Goal: Task Accomplishment & Management: Use online tool/utility

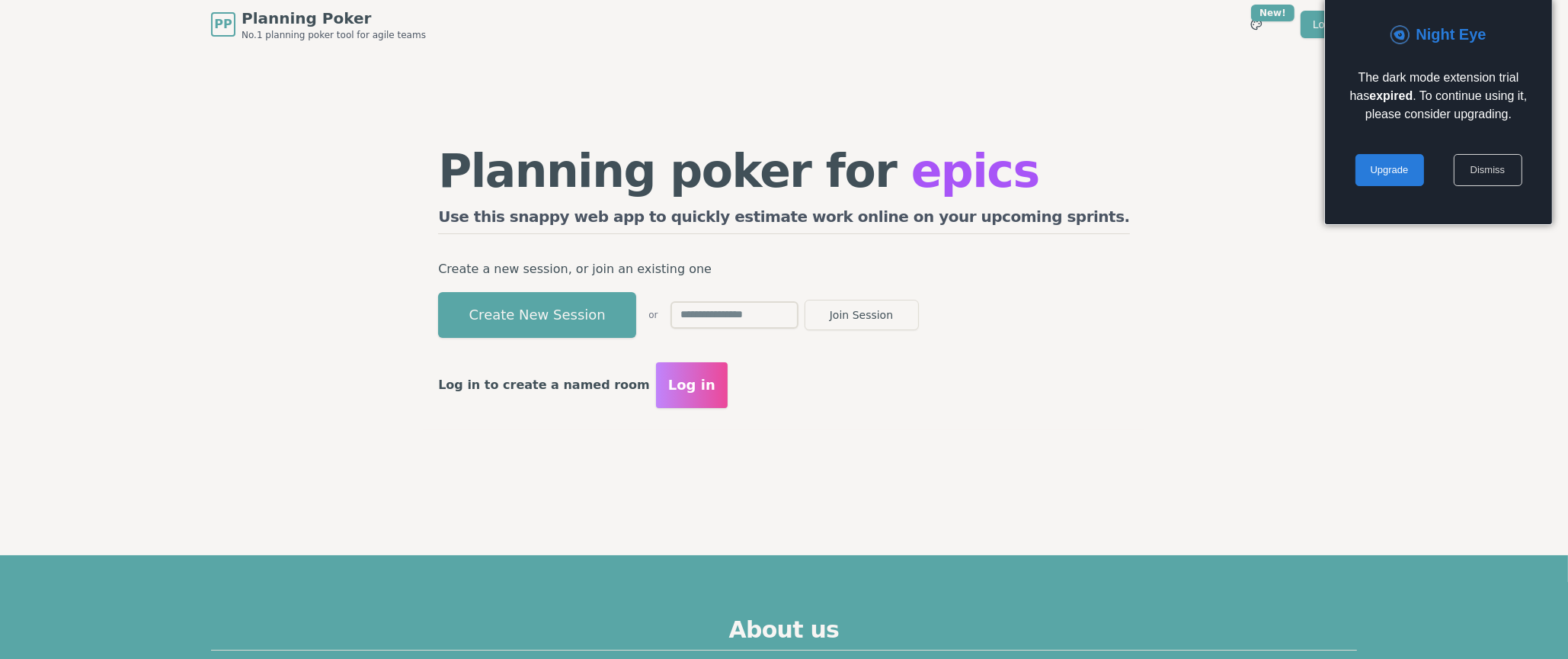
click at [1473, 166] on link "Dismiss" at bounding box center [1488, 169] width 69 height 32
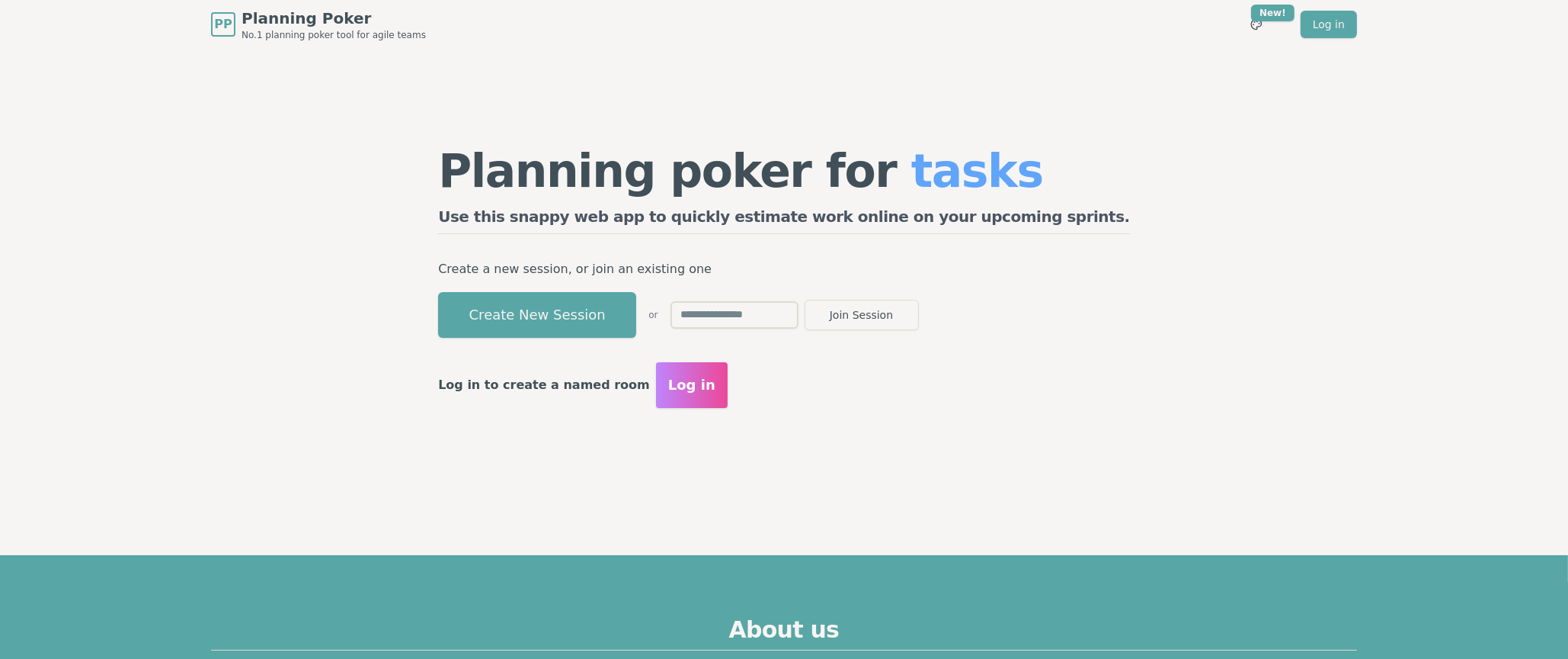
click at [798, 321] on input "text" at bounding box center [734, 314] width 128 height 27
type input "****"
click at [919, 317] on button "Join Session" at bounding box center [861, 314] width 115 height 30
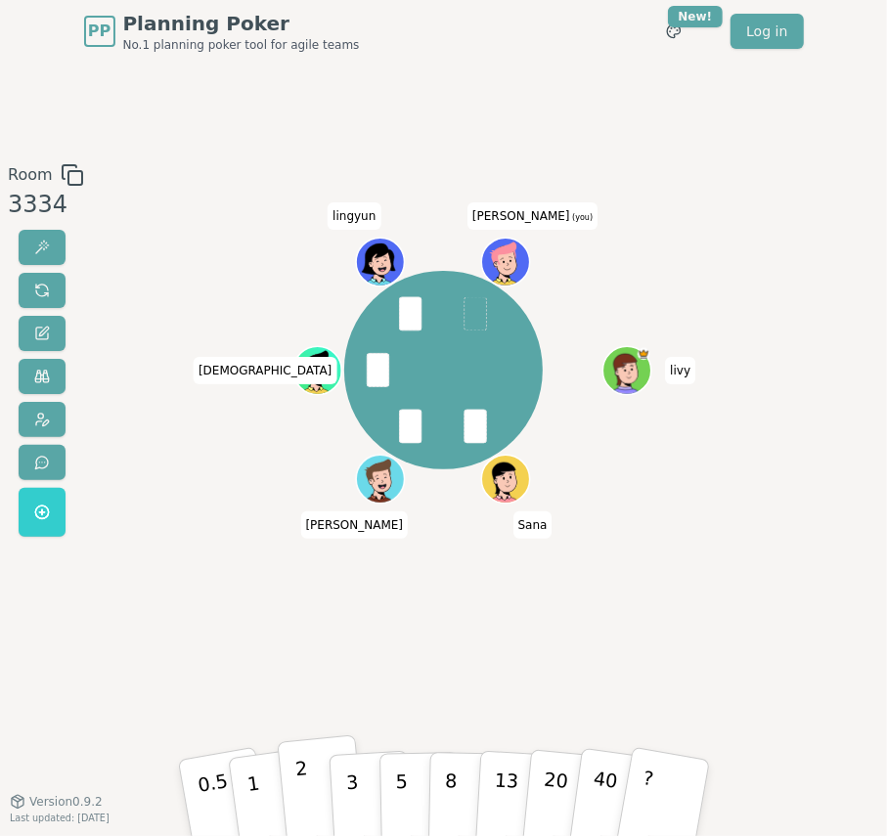
click at [299, 786] on p "2" at bounding box center [303, 798] width 21 height 87
click at [266, 814] on button "1" at bounding box center [273, 796] width 94 height 127
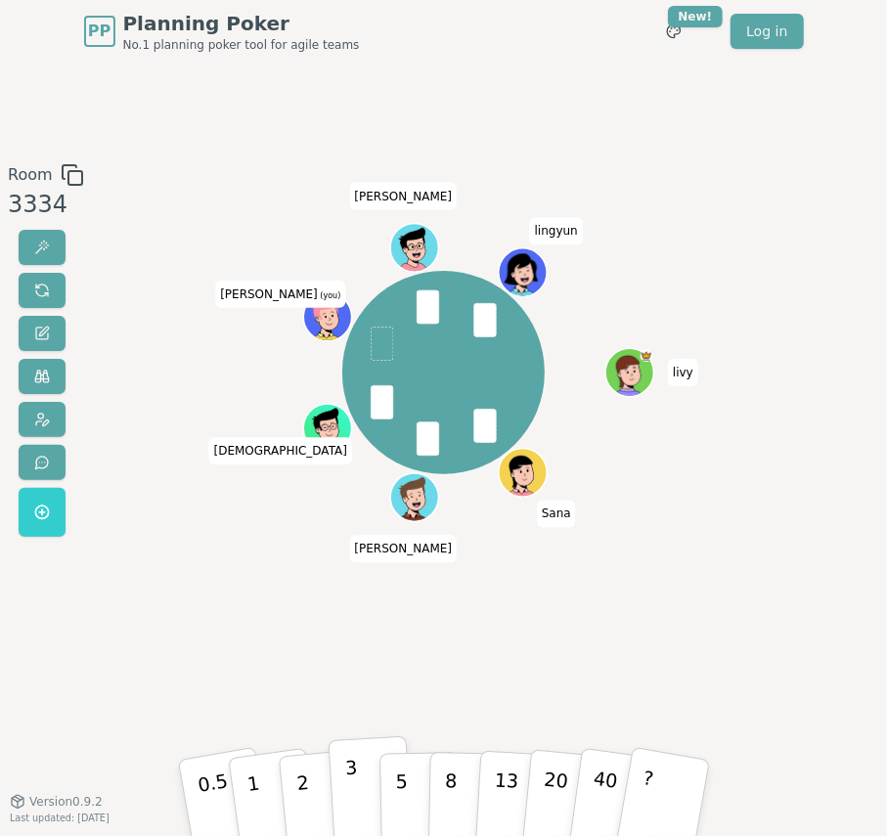
click at [360, 802] on button "3" at bounding box center [369, 796] width 85 height 121
click at [0, 737] on div "Room 3334 [PERSON_NAME] [PERSON_NAME] [PERSON_NAME] [PERSON_NAME] (you) [PERSON…" at bounding box center [443, 432] width 887 height 738
click at [650, 791] on button "?" at bounding box center [664, 796] width 98 height 129
click at [305, 801] on p "2" at bounding box center [303, 798] width 21 height 87
click at [255, 773] on button "1" at bounding box center [273, 796] width 94 height 127
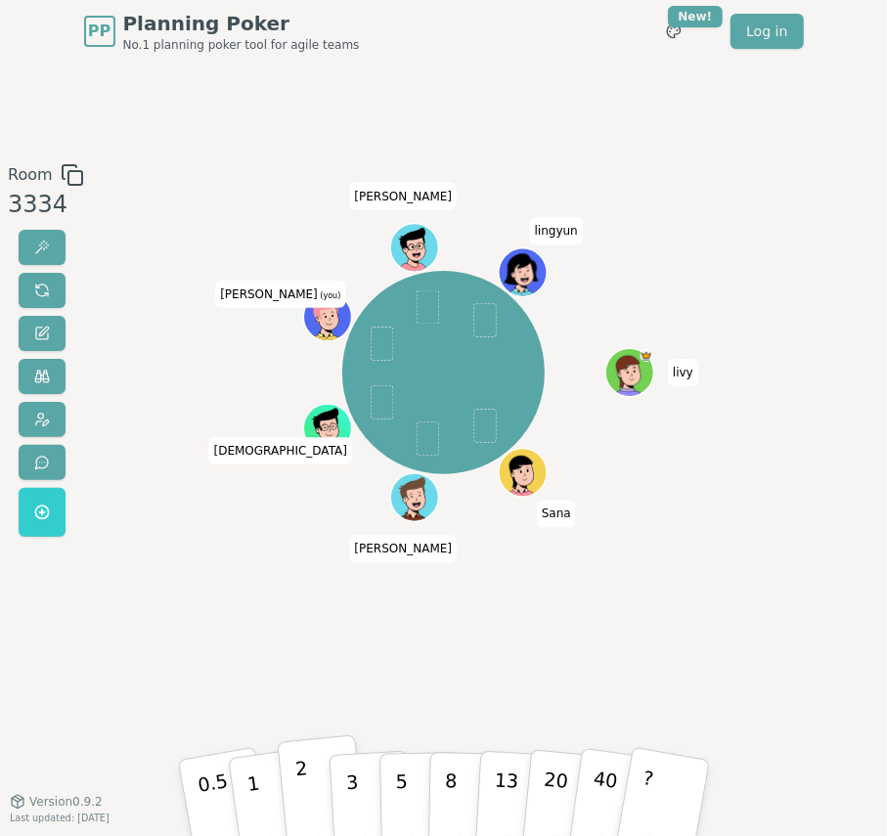
click at [314, 797] on button "2" at bounding box center [321, 796] width 89 height 124
click at [179, 607] on div "Room 3334 [PERSON_NAME] [PERSON_NAME] [PERSON_NAME] [PERSON_NAME] (you) [PERSON…" at bounding box center [443, 432] width 887 height 538
click at [155, 562] on div "Room 3334 [PERSON_NAME] [PERSON_NAME] [PERSON_NAME] [PERSON_NAME] (you) [PERSON…" at bounding box center [443, 432] width 887 height 538
click at [159, 562] on div "Room 3334 [PERSON_NAME] [PERSON_NAME] [PERSON_NAME] [PERSON_NAME] (you) [PERSON…" at bounding box center [443, 432] width 887 height 538
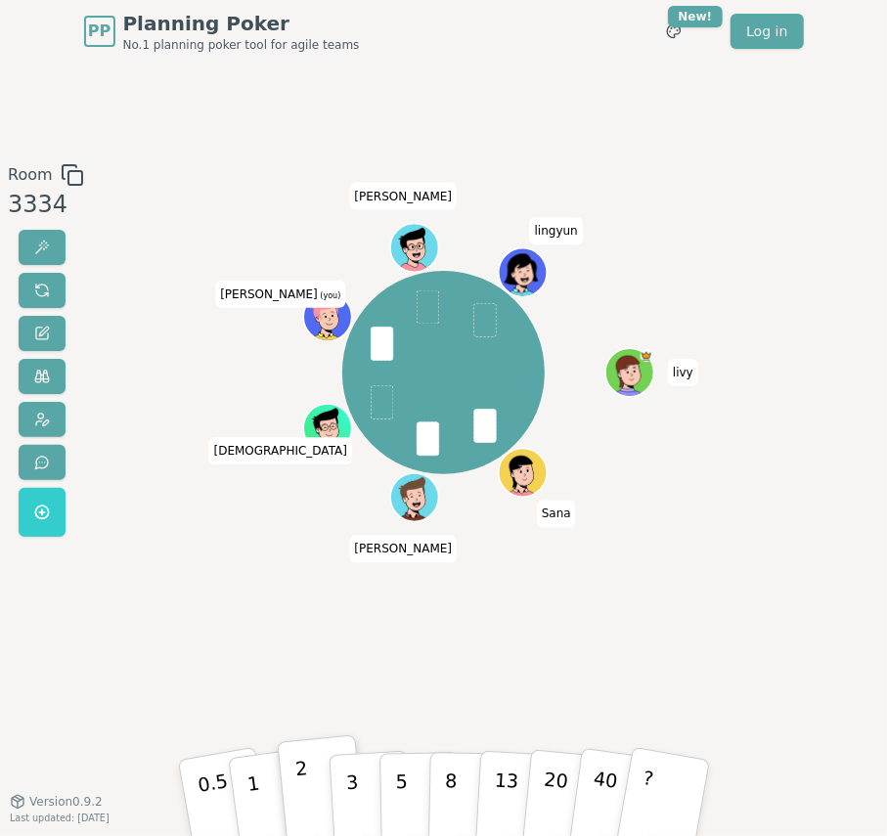
click at [149, 562] on div "Room 3334 [PERSON_NAME] [PERSON_NAME] [PERSON_NAME] [PERSON_NAME] (you) [PERSON…" at bounding box center [443, 432] width 887 height 538
click at [327, 633] on div "[PERSON_NAME] [PERSON_NAME] [PERSON_NAME] [PERSON_NAME] (you) [PERSON_NAME]" at bounding box center [443, 432] width 476 height 538
click at [302, 782] on p "2" at bounding box center [303, 798] width 21 height 87
click at [203, 588] on div "Room 3334 [PERSON_NAME] [PERSON_NAME] [PERSON_NAME] [PERSON_NAME] (you) [PERSON…" at bounding box center [443, 432] width 887 height 538
click at [265, 584] on div "[PERSON_NAME] [PERSON_NAME] [PERSON_NAME] [PERSON_NAME] (you) [PERSON_NAME]" at bounding box center [443, 432] width 476 height 538
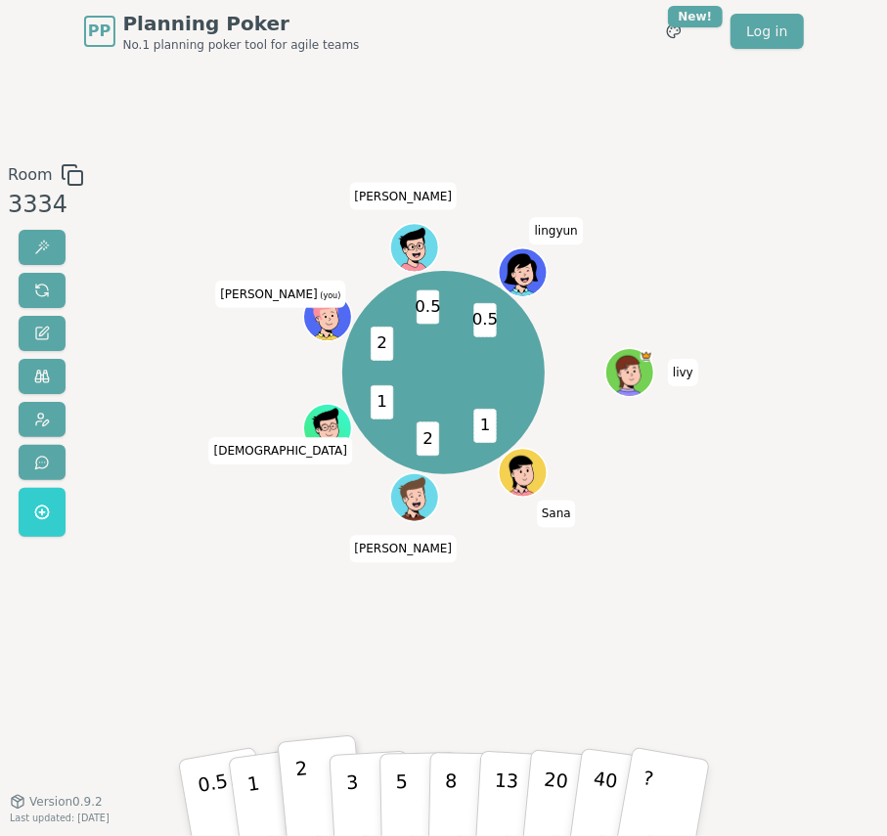
click at [171, 585] on div "Room 3334 1 2 1 2 0.5 0.5 [PERSON_NAME] [PERSON_NAME] [PERSON_NAME] [PERSON_NAM…" at bounding box center [443, 432] width 887 height 538
click at [163, 566] on div "Room 3334 1 2 1 2 0.5 0.5 [PERSON_NAME] [PERSON_NAME] [PERSON_NAME] [PERSON_NAM…" at bounding box center [443, 432] width 887 height 538
click at [167, 566] on div "Room 3334 [PERSON_NAME] [PERSON_NAME] [PERSON_NAME] [PERSON_NAME] (you) [PERSON…" at bounding box center [443, 432] width 887 height 538
click at [259, 796] on button "1" at bounding box center [273, 796] width 94 height 127
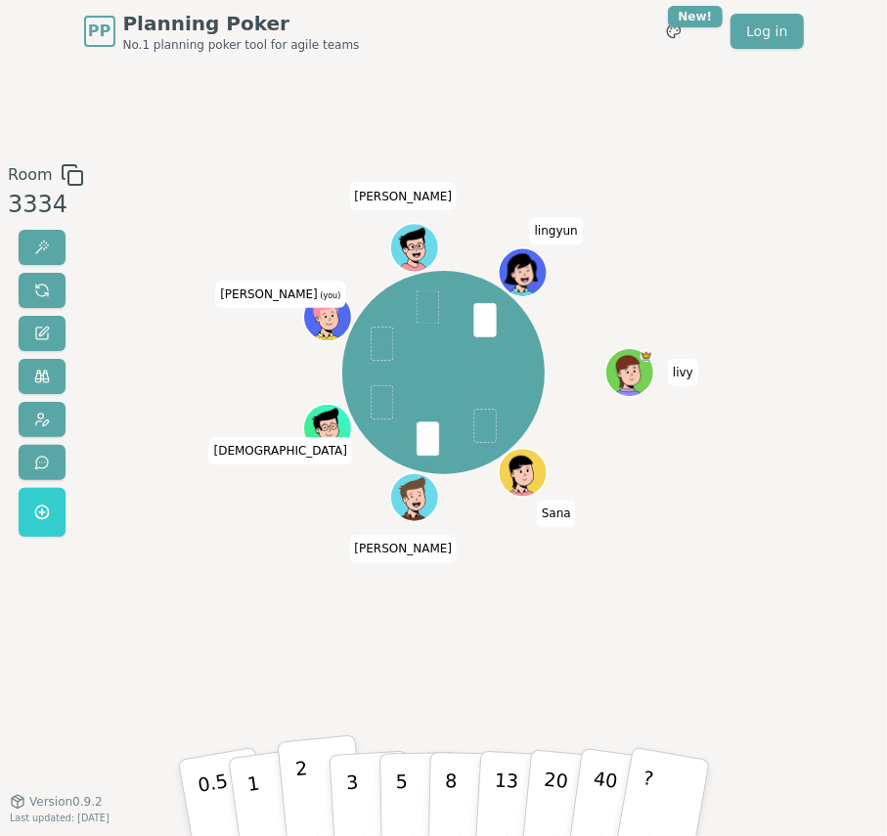
click at [317, 774] on button "2" at bounding box center [321, 796] width 89 height 124
click at [186, 549] on div "Room 3334 [PERSON_NAME] [PERSON_NAME] [PERSON_NAME] [PERSON_NAME] (you) [PERSON…" at bounding box center [443, 432] width 887 height 538
click at [174, 546] on div "Room 3334 [PERSON_NAME] [PERSON_NAME] [PERSON_NAME] [PERSON_NAME] (you) [PERSON…" at bounding box center [443, 432] width 887 height 538
click at [165, 544] on div "Room 3334 [PERSON_NAME] [PERSON_NAME] [PERSON_NAME] [PERSON_NAME] (you) [PERSON…" at bounding box center [443, 432] width 887 height 538
click at [169, 544] on div "Room 3334 Most votes 1 ? 1 2 2 1 1 [PERSON_NAME] [PERSON_NAME] [PERSON_NAME] [P…" at bounding box center [443, 432] width 887 height 538
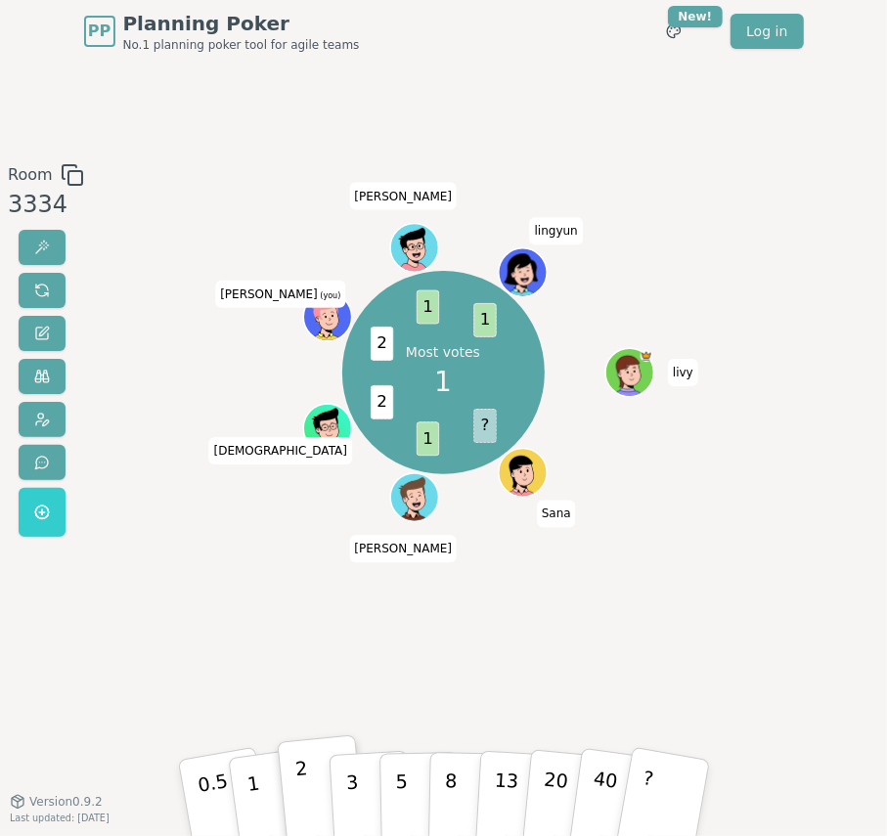
click at [169, 544] on div "Room 3334 Most votes 1 ? 1 2 2 1 1 [PERSON_NAME] [PERSON_NAME] [PERSON_NAME] [P…" at bounding box center [443, 432] width 887 height 538
click at [676, 798] on button "?" at bounding box center [664, 796] width 98 height 129
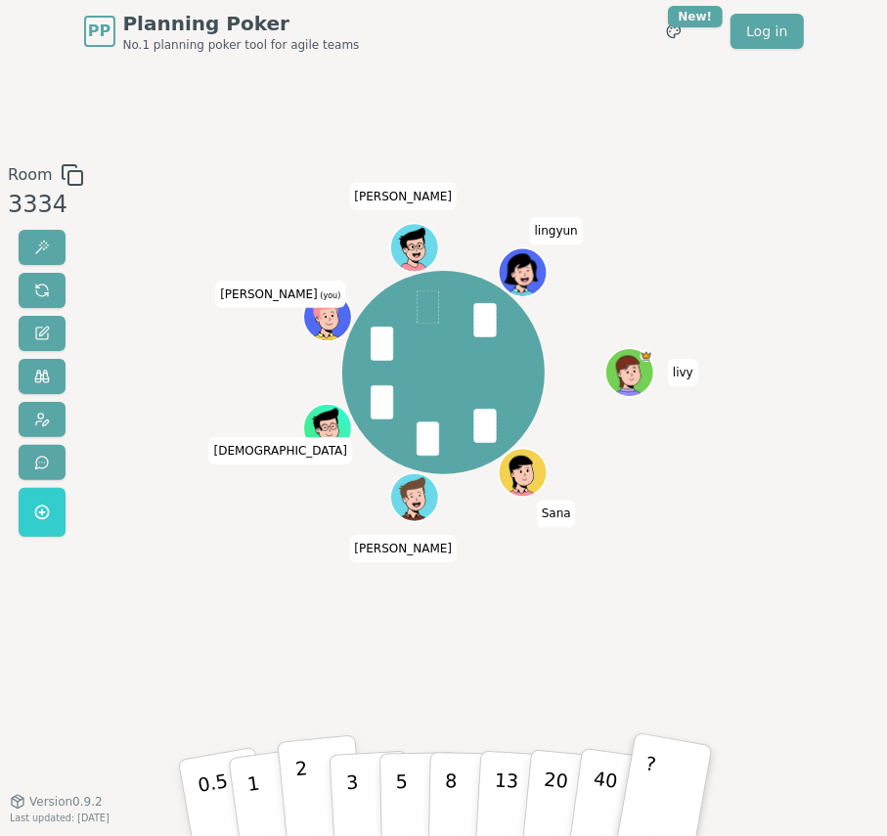
click at [291, 799] on button "2" at bounding box center [321, 796] width 89 height 124
click at [291, 783] on button "2" at bounding box center [321, 796] width 89 height 124
click at [168, 605] on div "Room 3334 [PERSON_NAME] [PERSON_NAME] [PERSON_NAME] [PERSON_NAME] (you) [PERSON…" at bounding box center [443, 432] width 887 height 538
click at [157, 502] on div "Room 3334 [PERSON_NAME] [PERSON_NAME] [PERSON_NAME] [PERSON_NAME] (you) [PERSON…" at bounding box center [443, 432] width 887 height 538
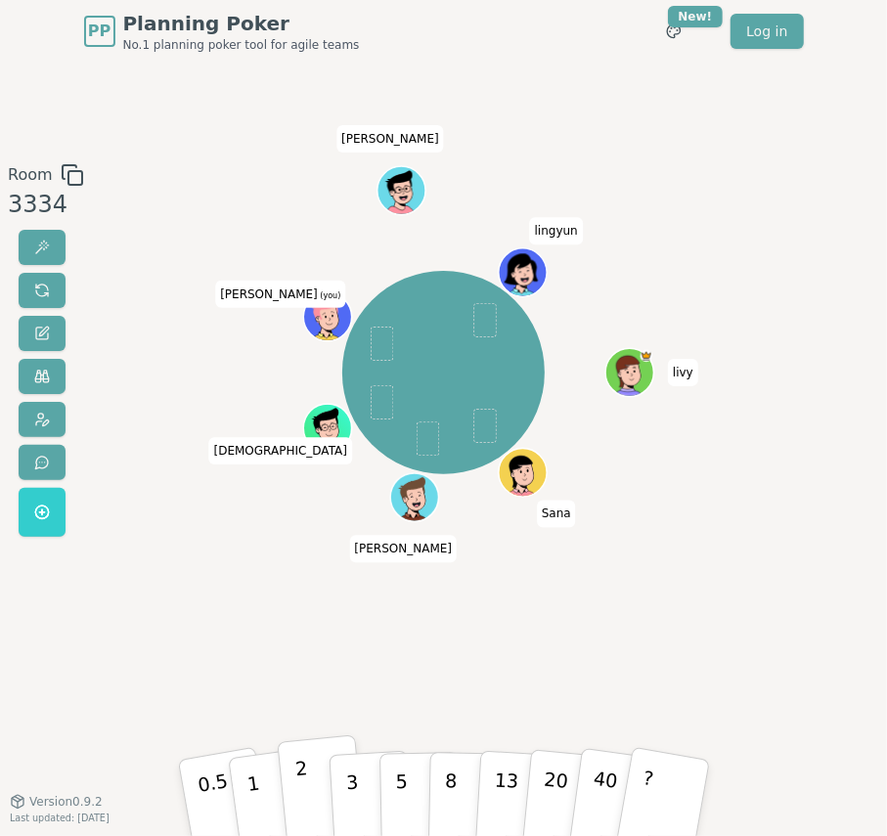
click at [305, 802] on p "2" at bounding box center [303, 798] width 21 height 87
click at [231, 613] on div "[PERSON_NAME] [PERSON_NAME] [PERSON_NAME] [PERSON_NAME] (you) [PERSON_NAME]" at bounding box center [443, 432] width 476 height 538
click at [222, 578] on div "[PERSON_NAME] [PERSON_NAME] [PERSON_NAME] [PERSON_NAME] (you) [PERSON_NAME]" at bounding box center [443, 432] width 476 height 538
click at [295, 780] on p "2" at bounding box center [303, 798] width 21 height 87
click at [279, 640] on div "[PERSON_NAME] [PERSON_NAME] [PERSON_NAME] [PERSON_NAME] (you) [PERSON_NAME]" at bounding box center [443, 432] width 476 height 538
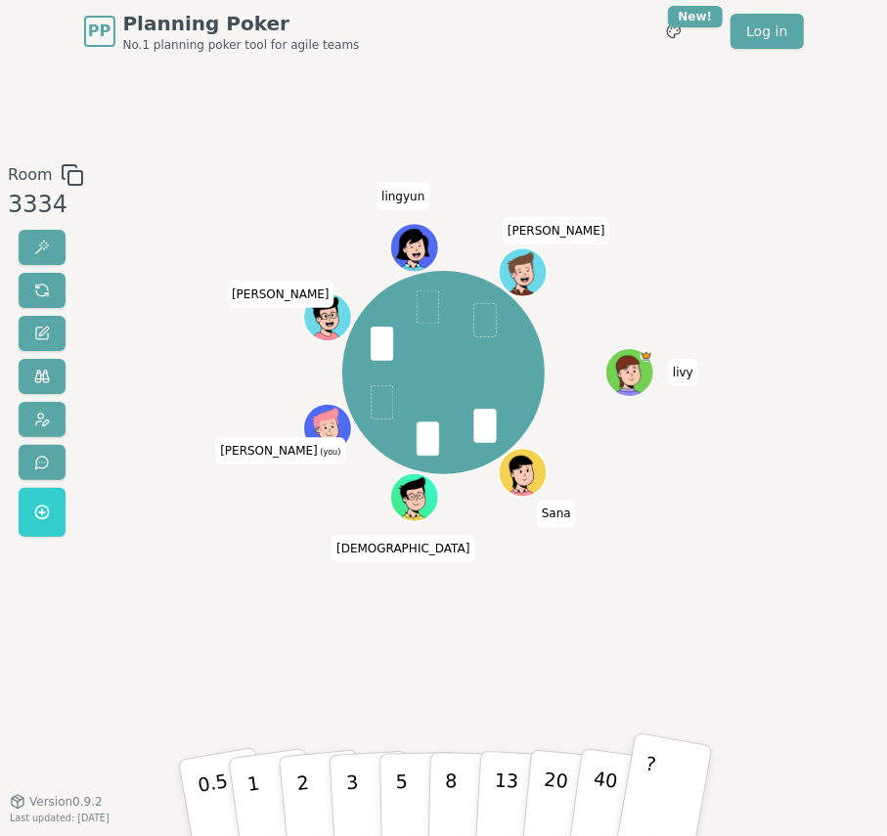
click at [653, 774] on button "?" at bounding box center [664, 796] width 98 height 129
drag, startPoint x: 320, startPoint y: 812, endPoint x: 303, endPoint y: 791, distance: 27.2
click at [303, 791] on button "2" at bounding box center [321, 796] width 89 height 124
click at [303, 791] on p "2" at bounding box center [303, 798] width 21 height 87
click at [271, 807] on button "1" at bounding box center [273, 796] width 94 height 127
